Goal: Information Seeking & Learning: Learn about a topic

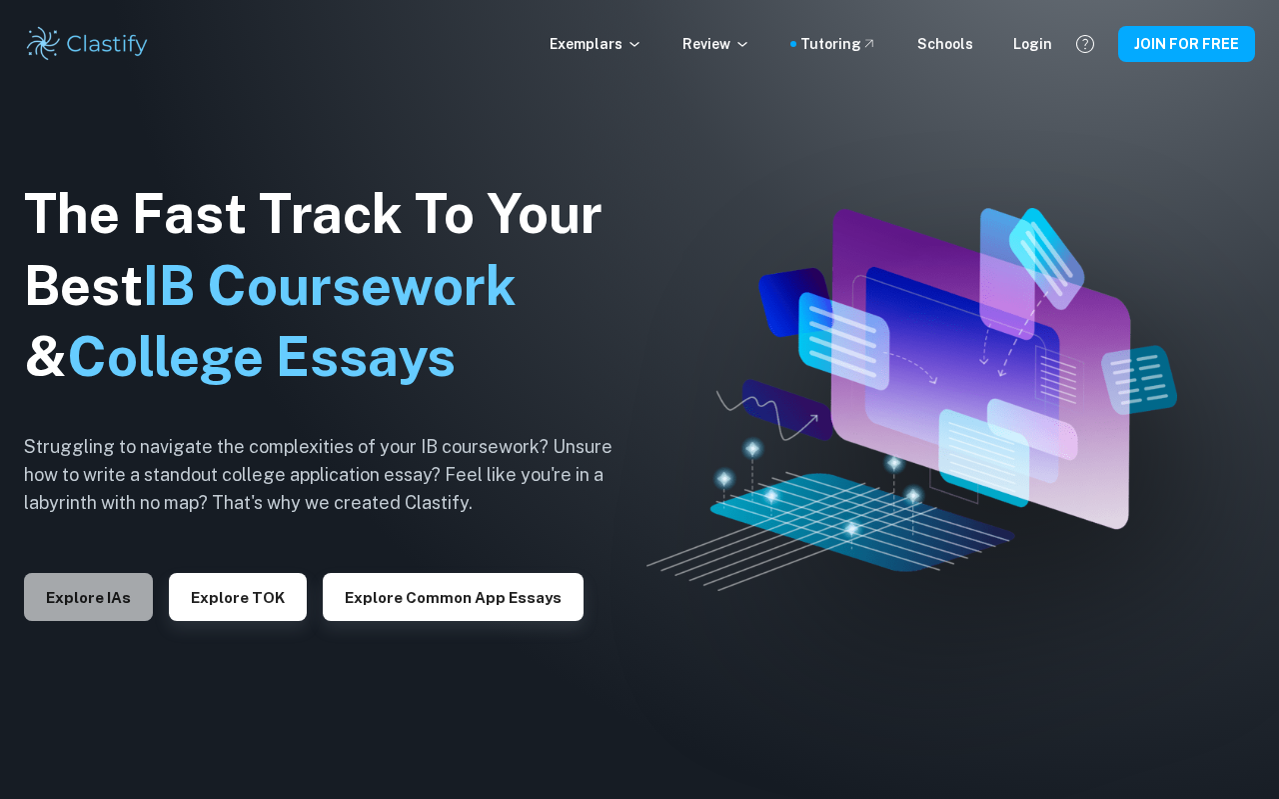
click at [78, 607] on button "Explore IAs" at bounding box center [88, 597] width 129 height 48
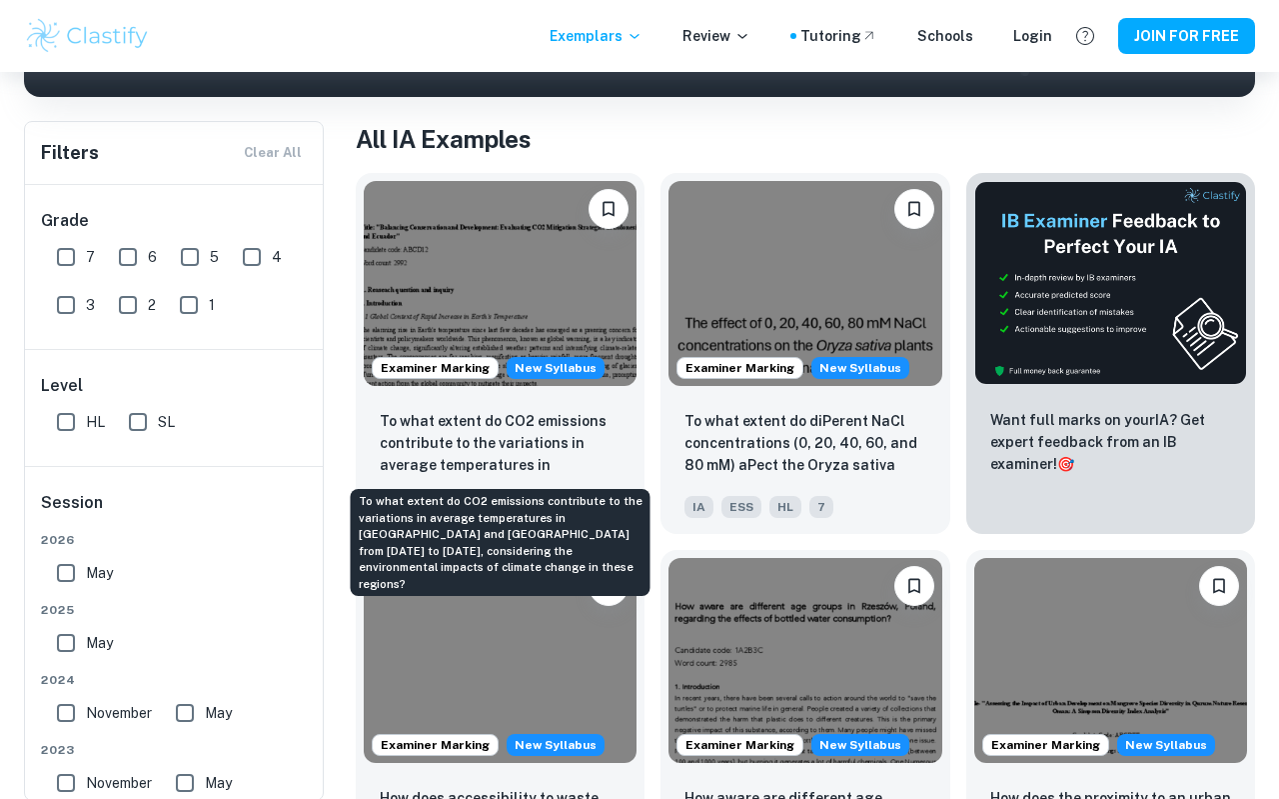
scroll to position [363, 0]
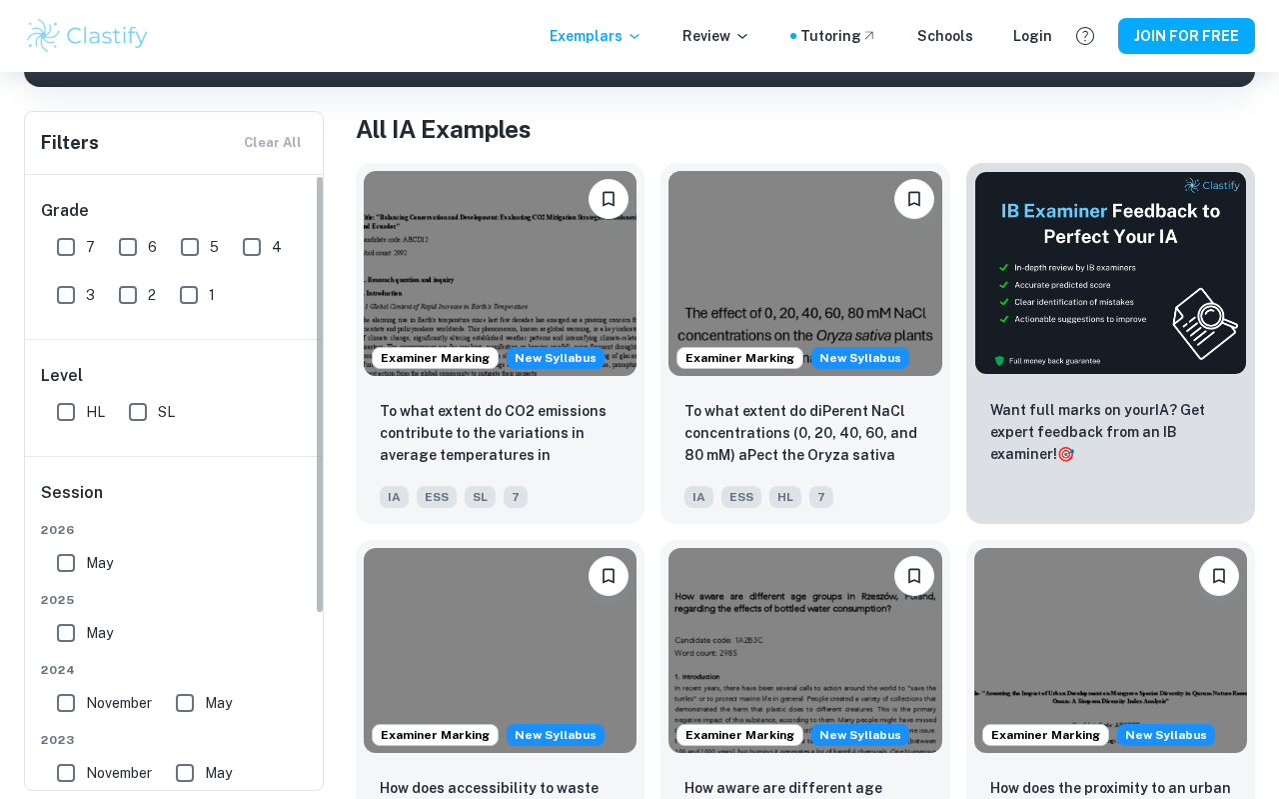
click at [72, 407] on input "HL" at bounding box center [66, 412] width 40 height 40
checkbox input "true"
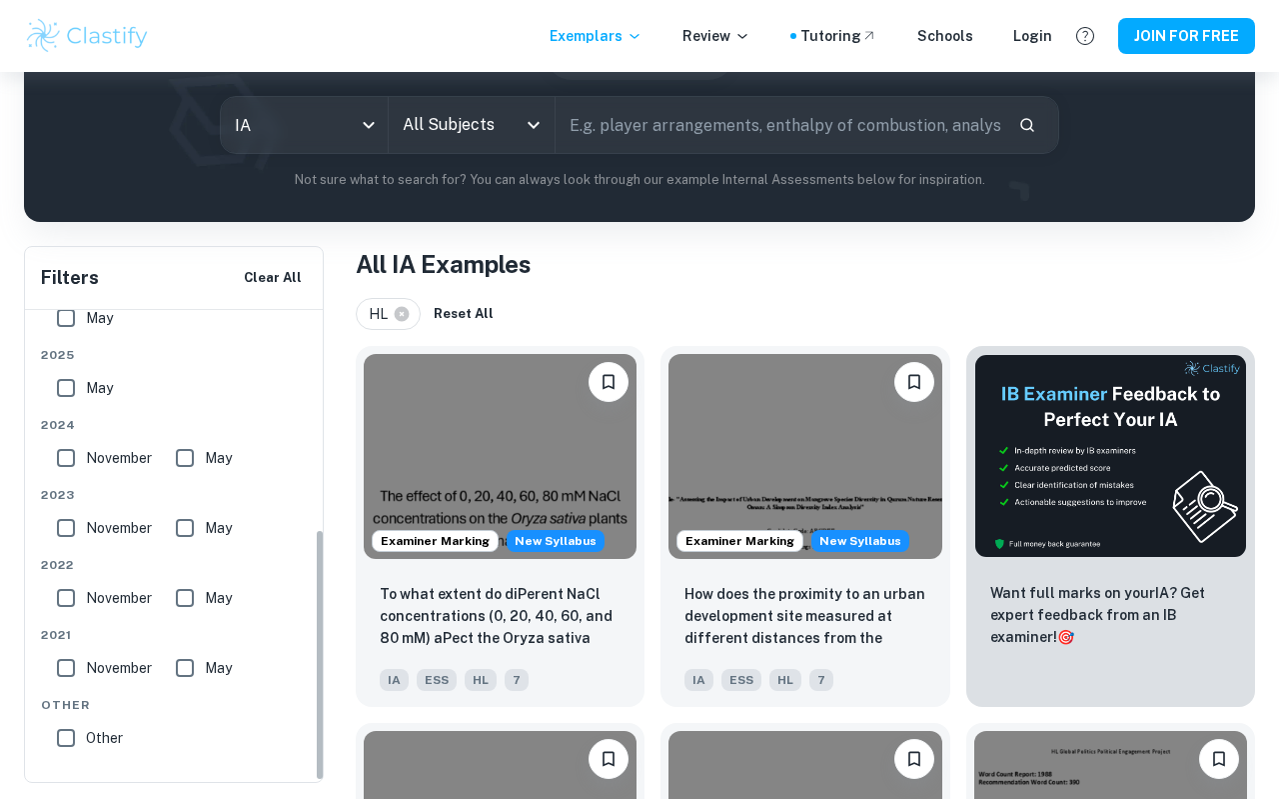
scroll to position [380, 0]
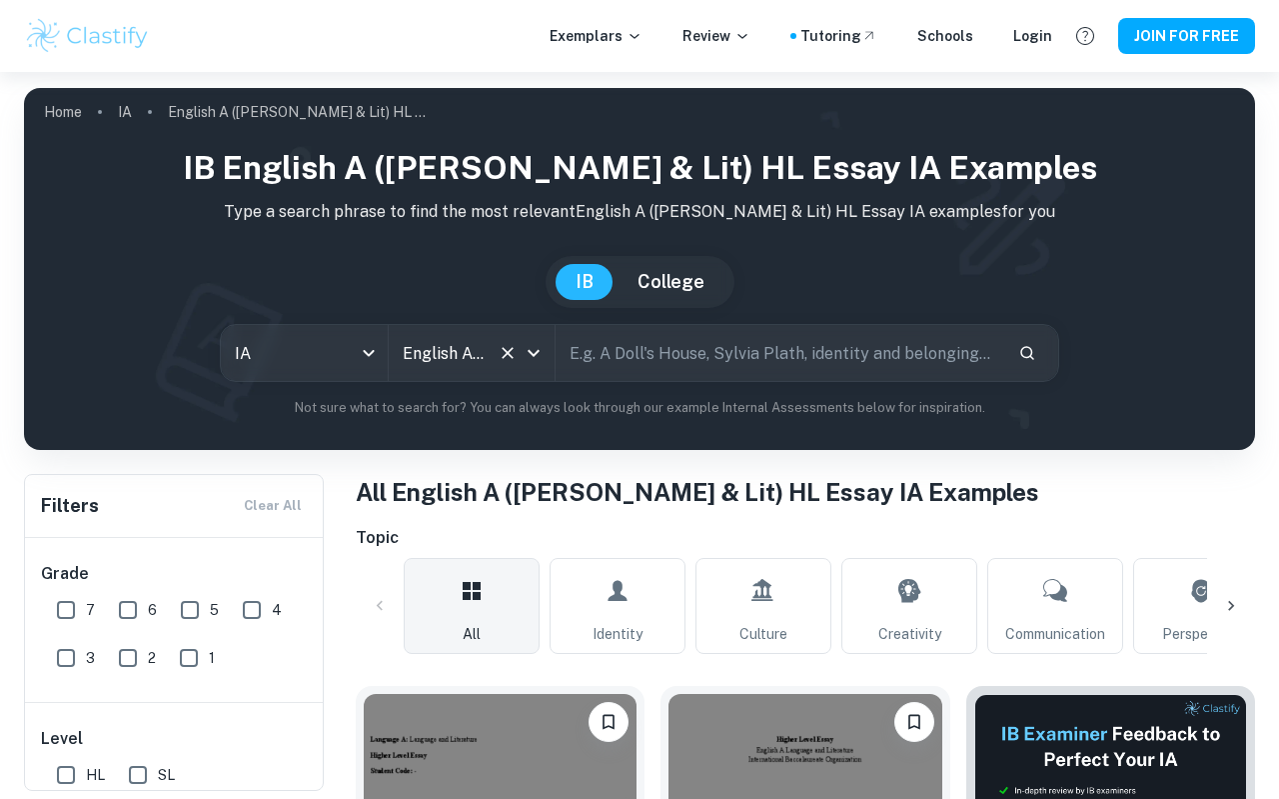
click at [530, 359] on icon "Open" at bounding box center [534, 353] width 24 height 24
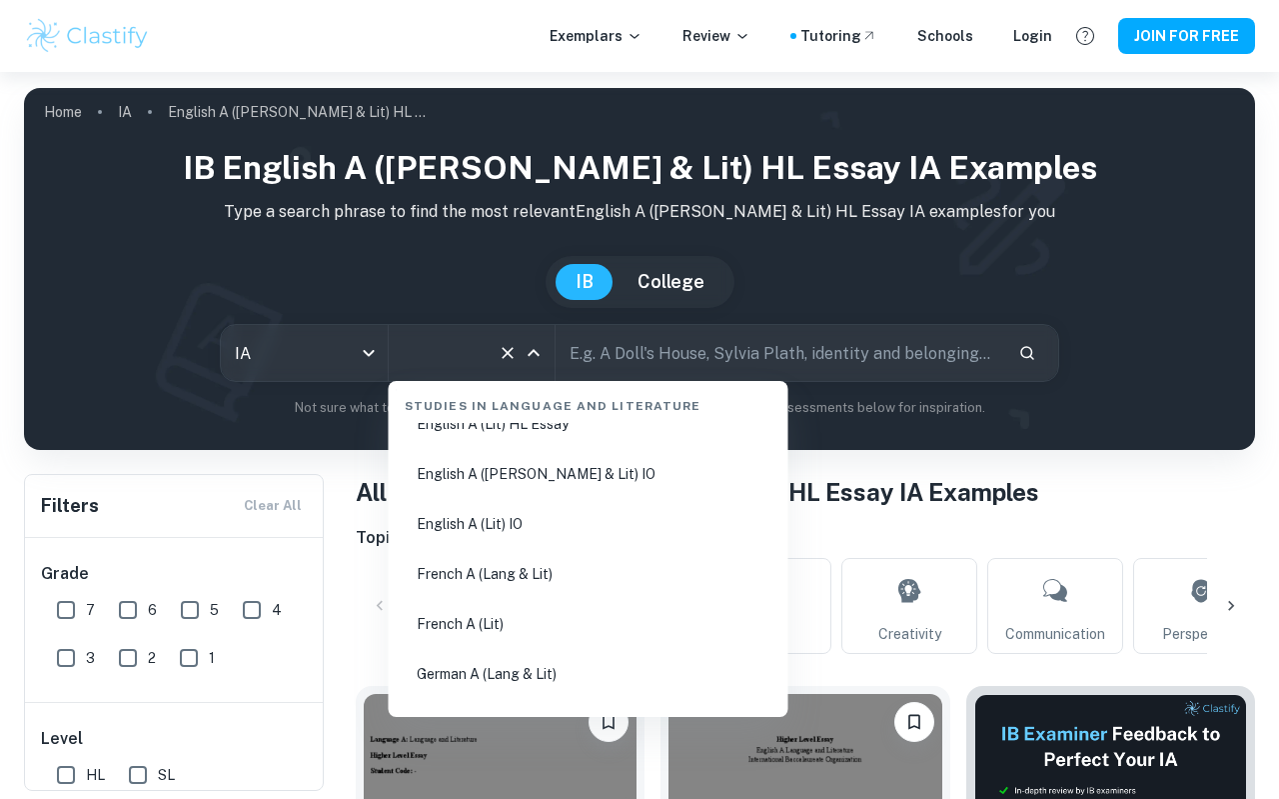
scroll to position [292, 0]
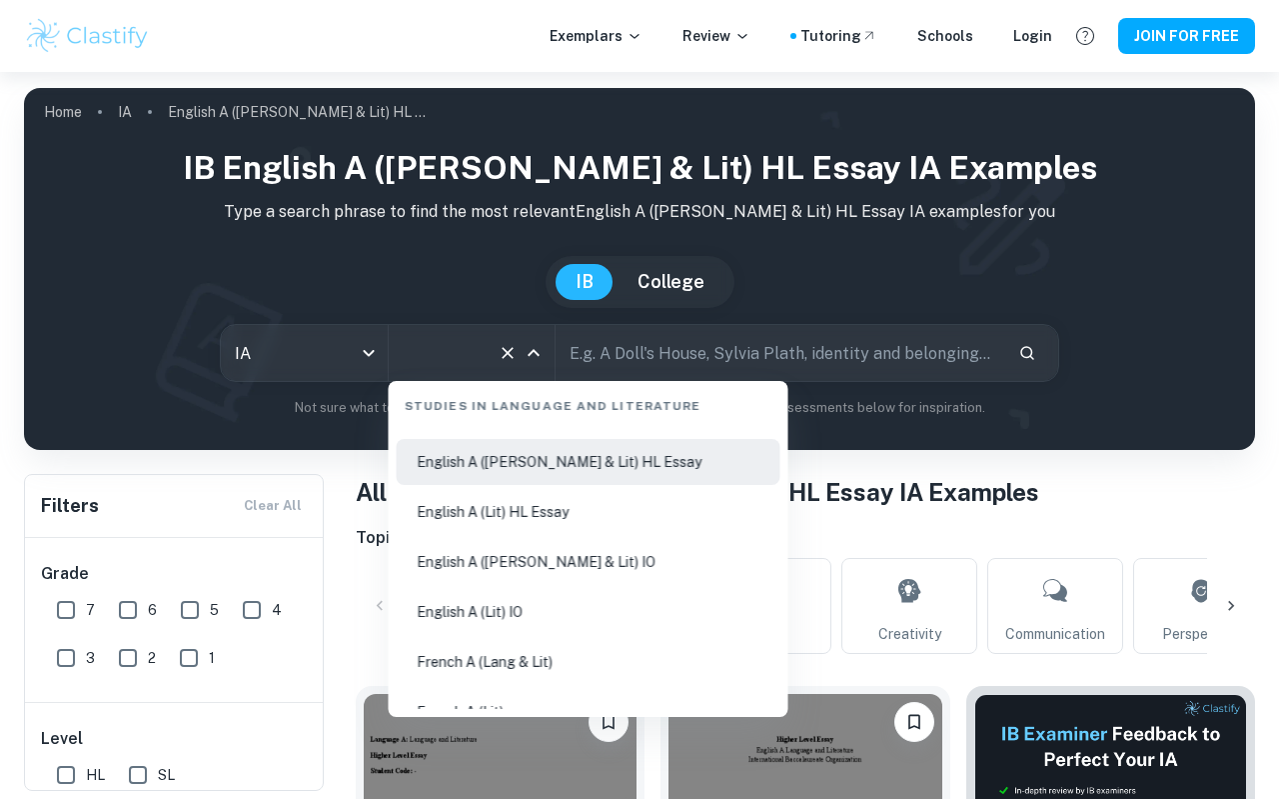
click at [527, 513] on li "English A (Lit) HL Essay" at bounding box center [589, 512] width 384 height 46
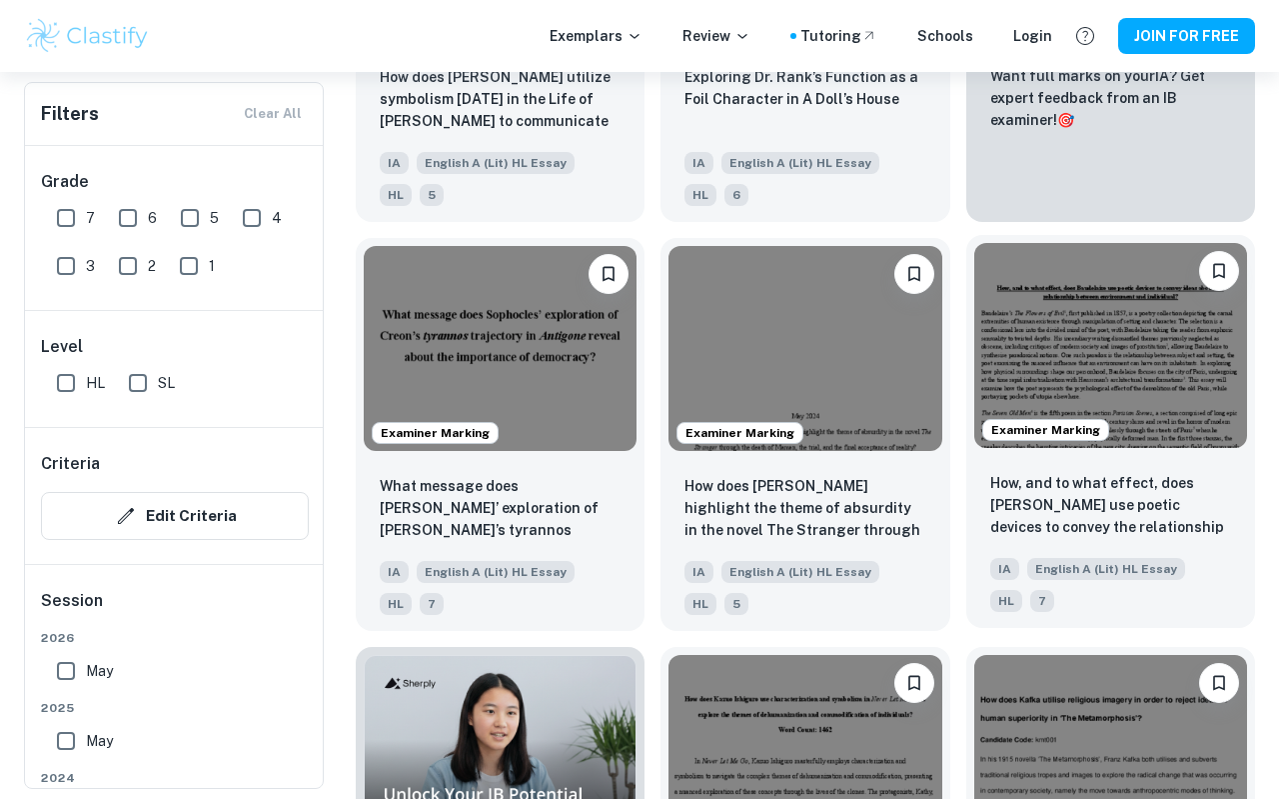
click at [1103, 366] on img at bounding box center [1111, 345] width 273 height 205
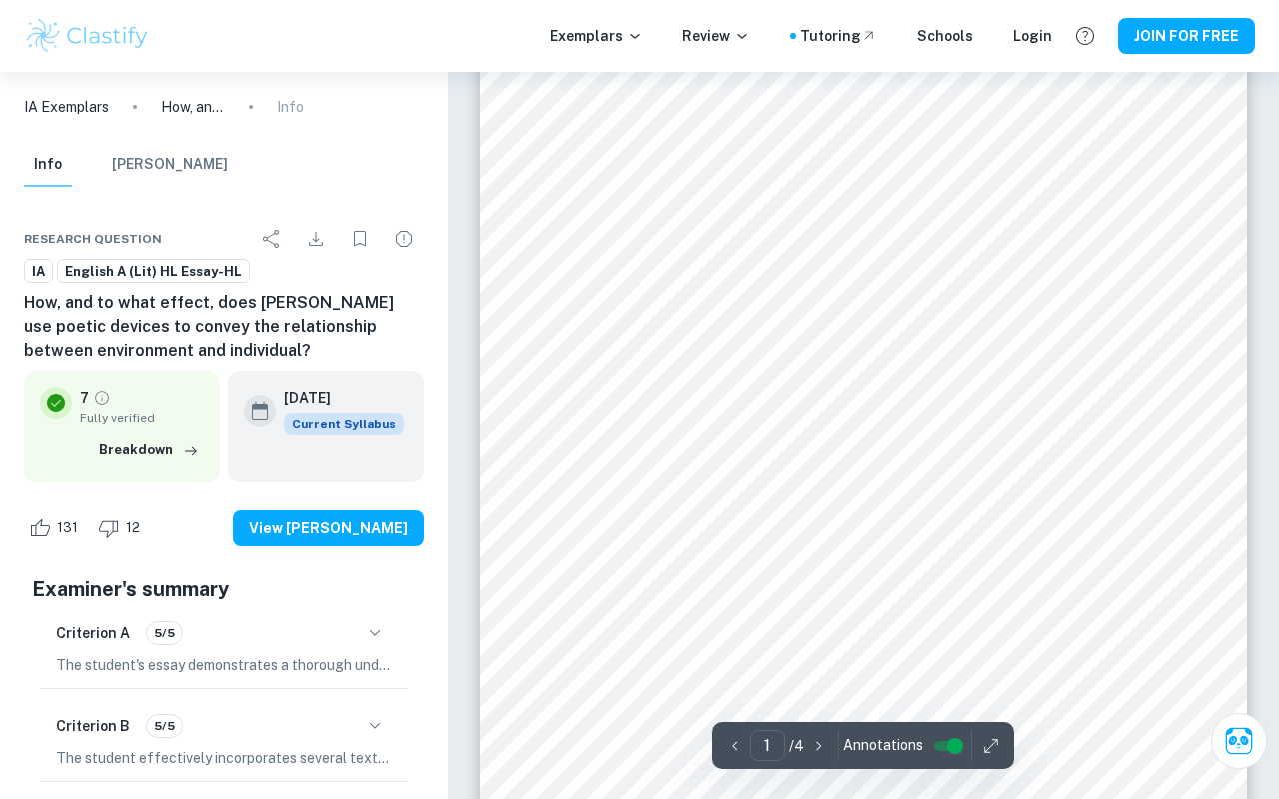
scroll to position [167, 0]
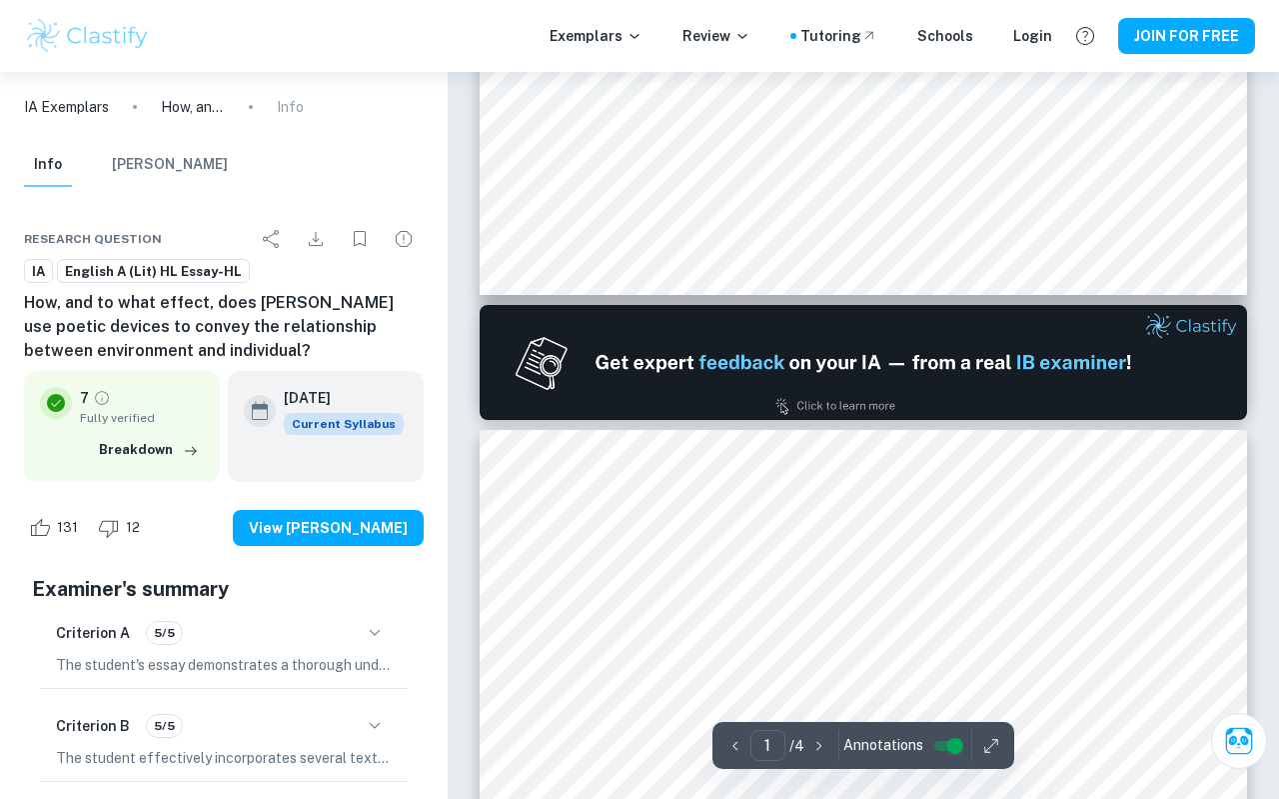
type input "2"
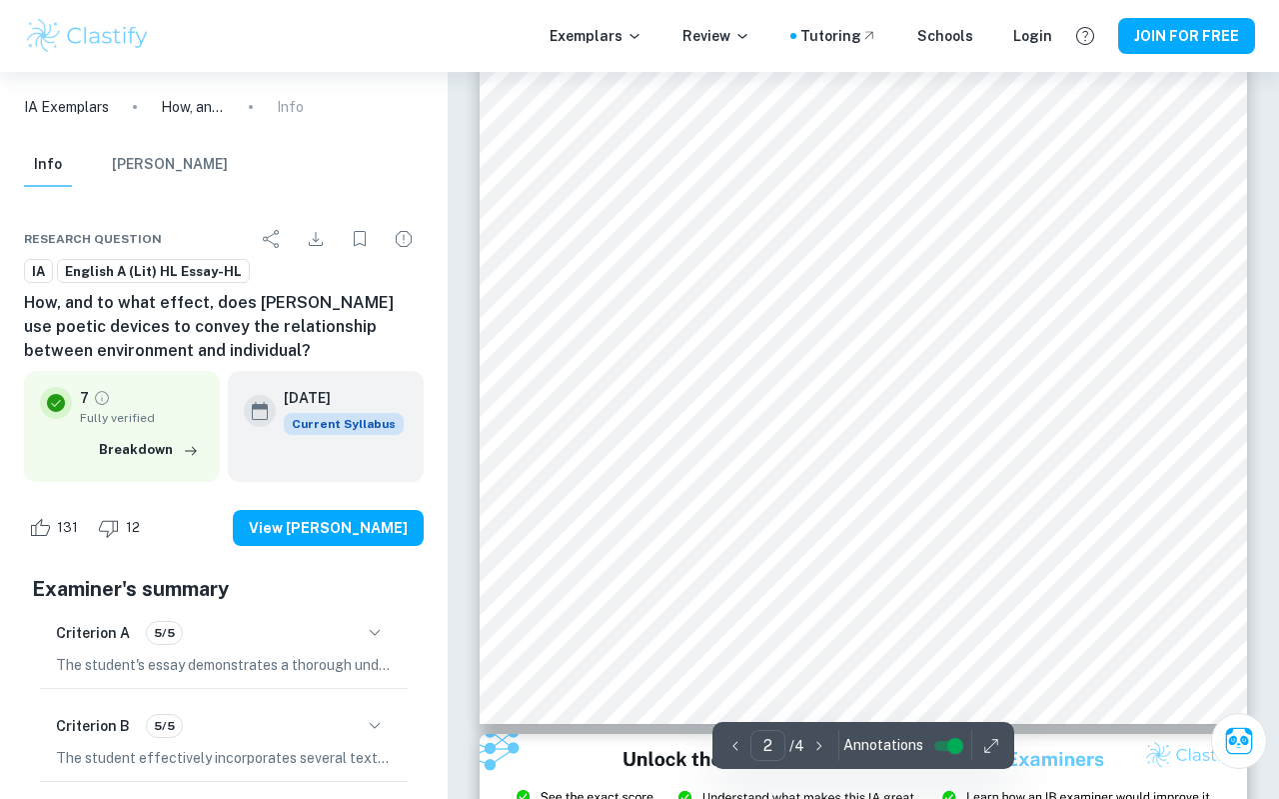
scroll to position [1700, 0]
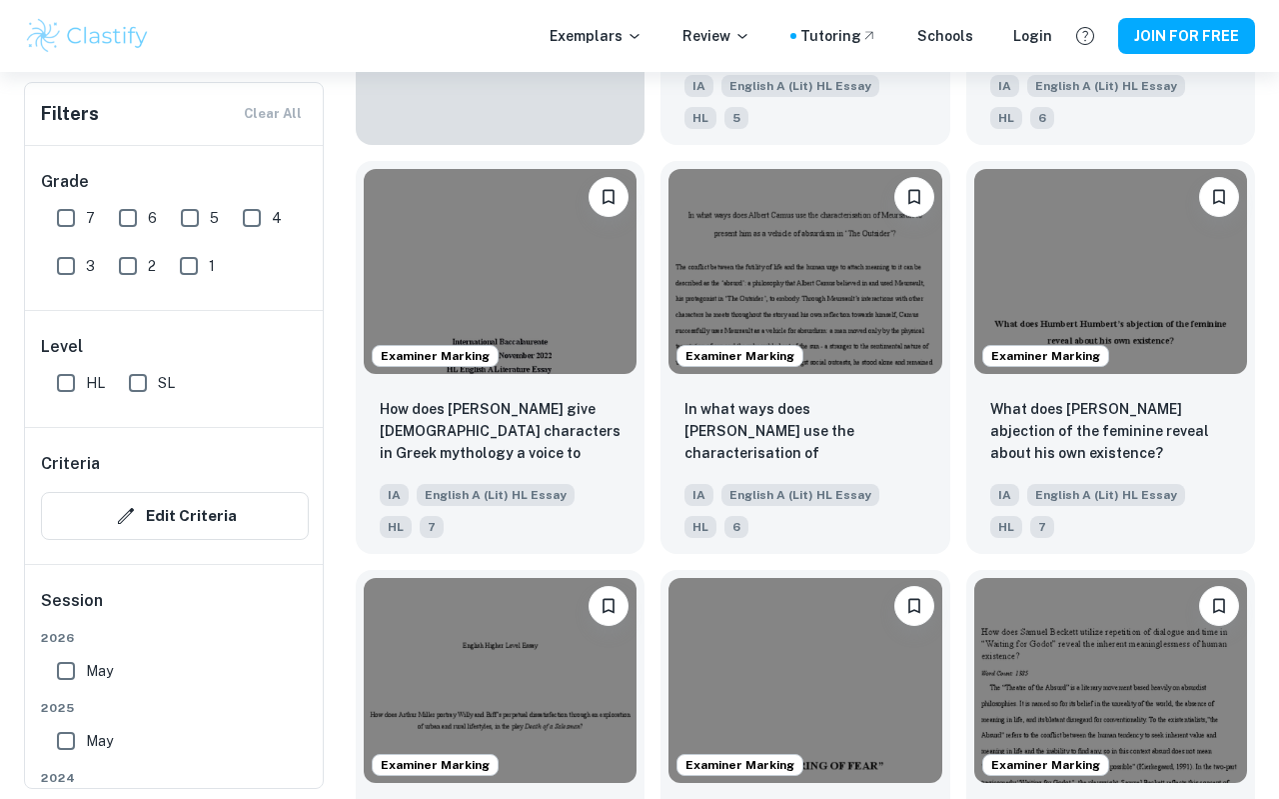
scroll to position [1748, 0]
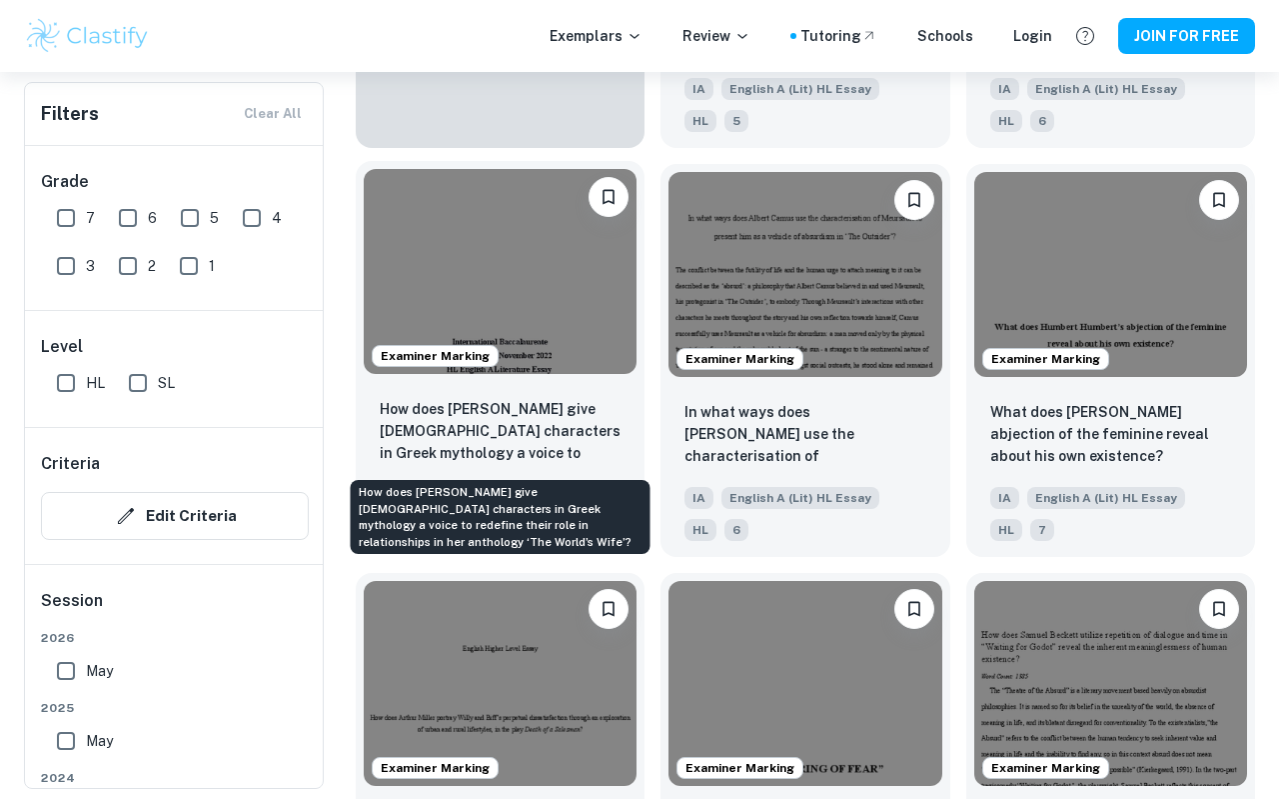
click at [588, 463] on p "How does Carol Ann Duffy give female characters in Greek mythology a voice to r…" at bounding box center [500, 432] width 241 height 68
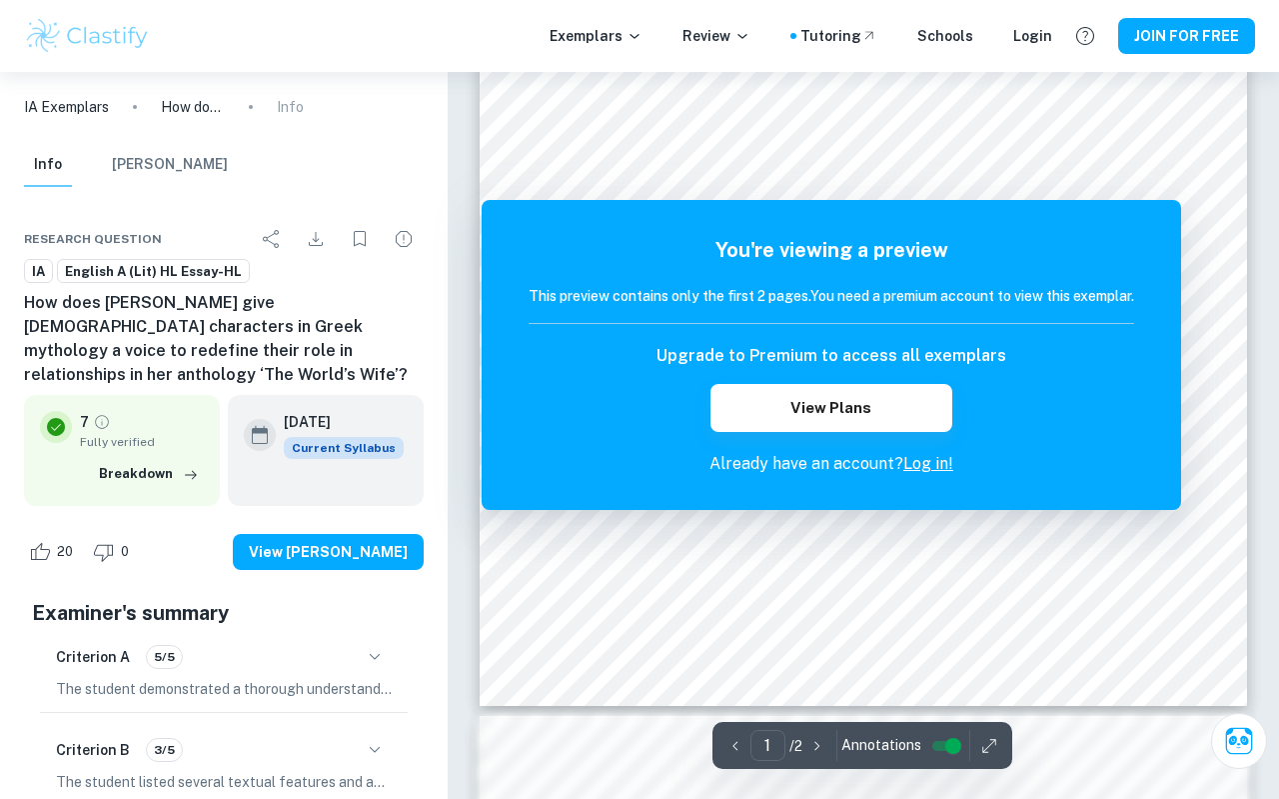
scroll to position [467, 0]
